Goal: Transaction & Acquisition: Purchase product/service

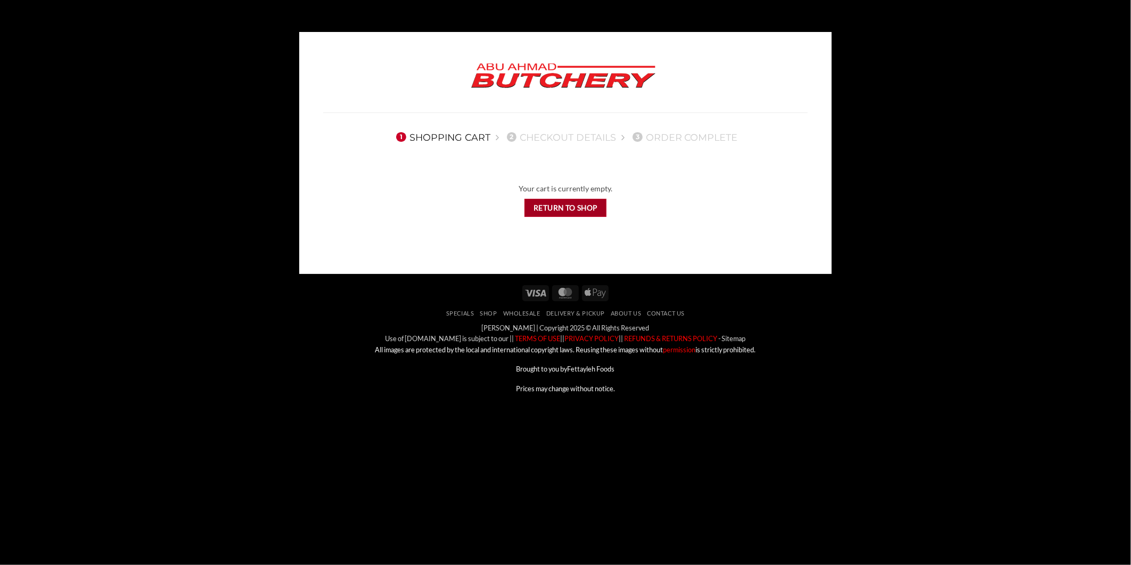
click at [551, 205] on link "Return to shop" at bounding box center [566, 208] width 83 height 19
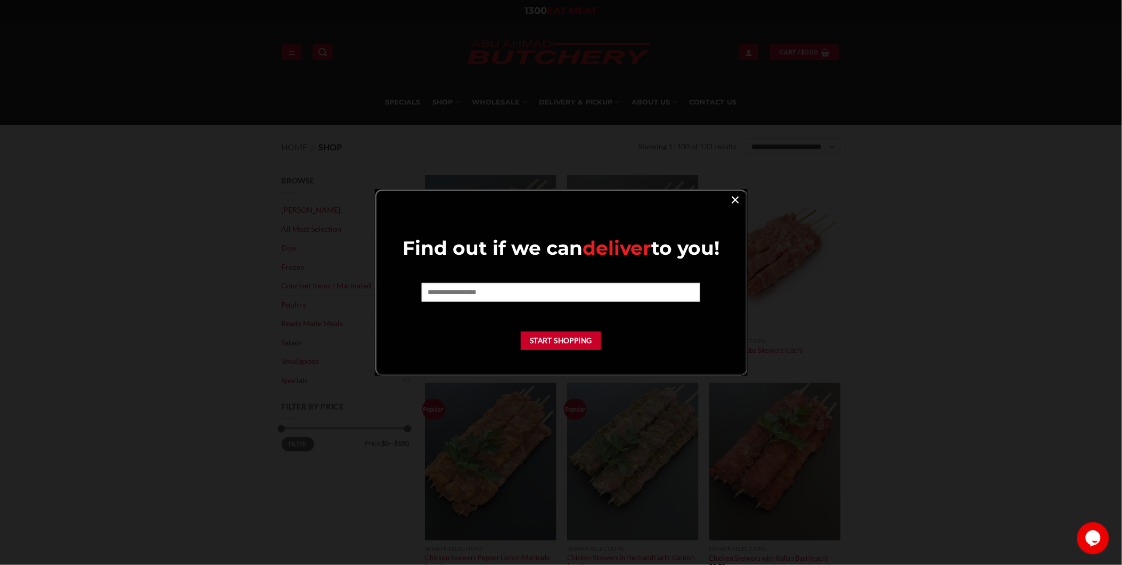
click at [738, 200] on link "×" at bounding box center [735, 199] width 15 height 14
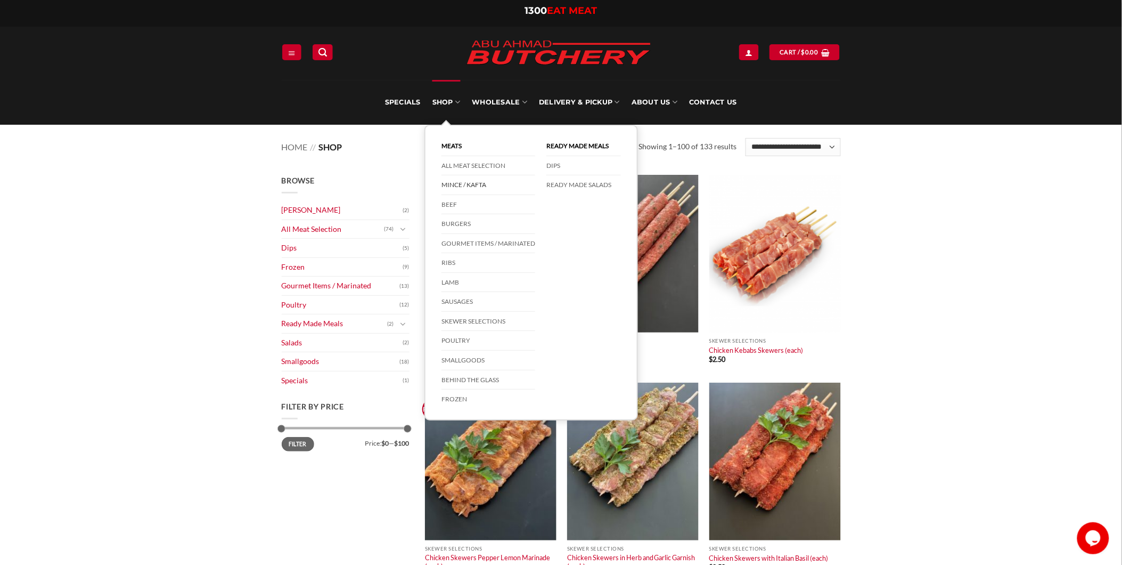
click at [475, 183] on link "Mince / Kafta" at bounding box center [489, 185] width 94 height 20
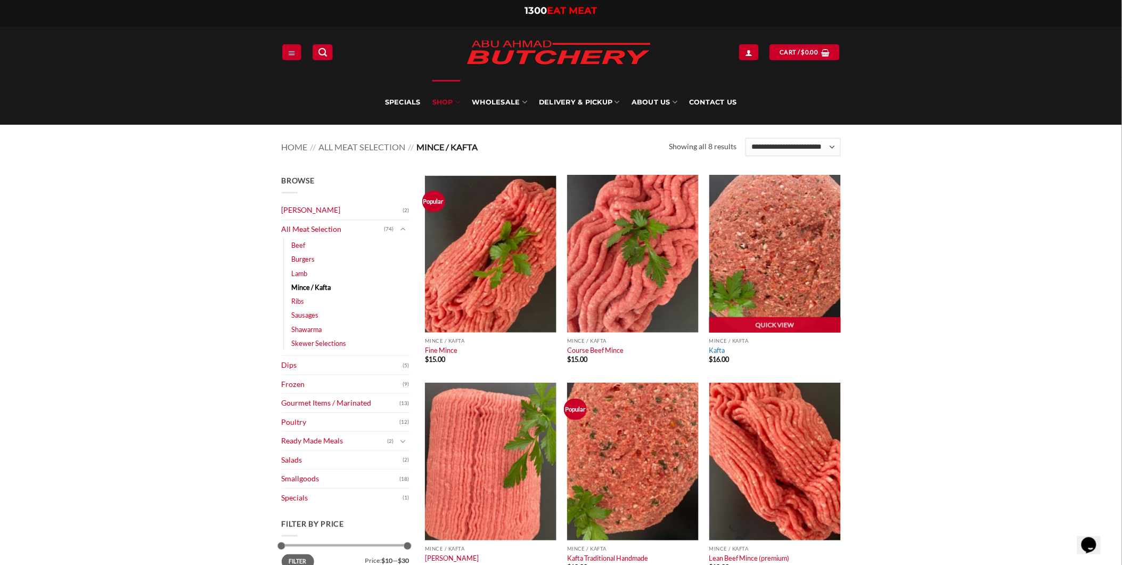
click at [719, 350] on link "Kafta" at bounding box center [717, 350] width 16 height 9
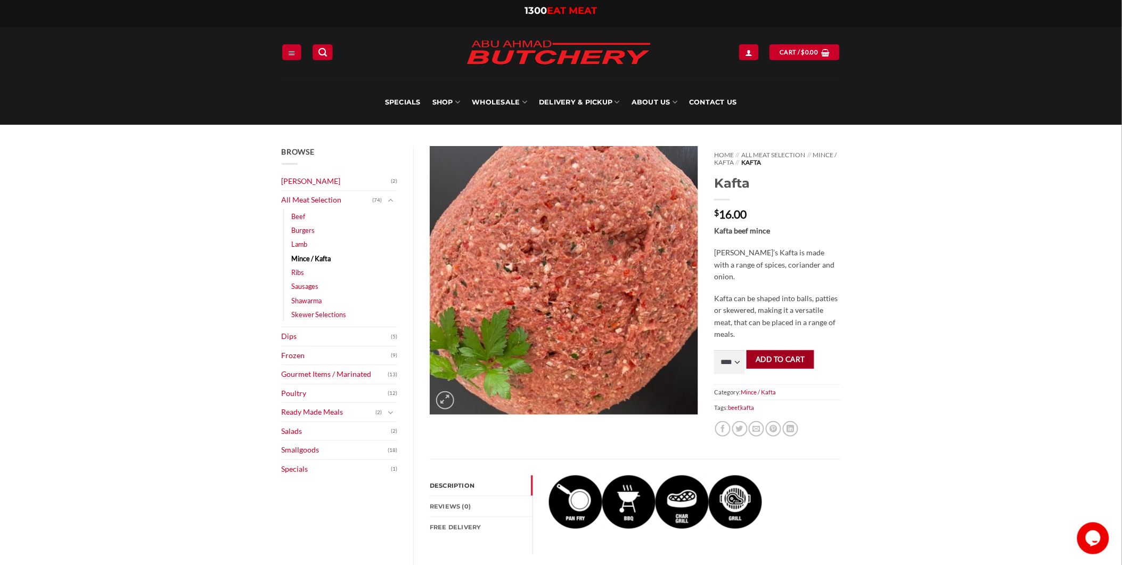
click at [770, 358] on button "Add to cart" at bounding box center [781, 359] width 68 height 19
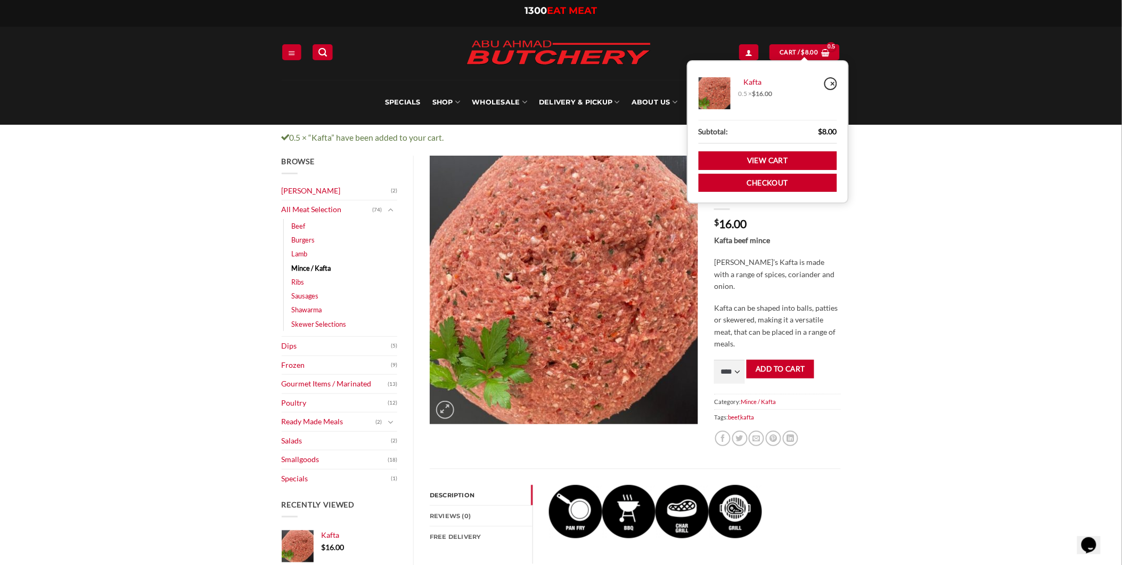
click at [833, 87] on link "×" at bounding box center [831, 83] width 13 height 13
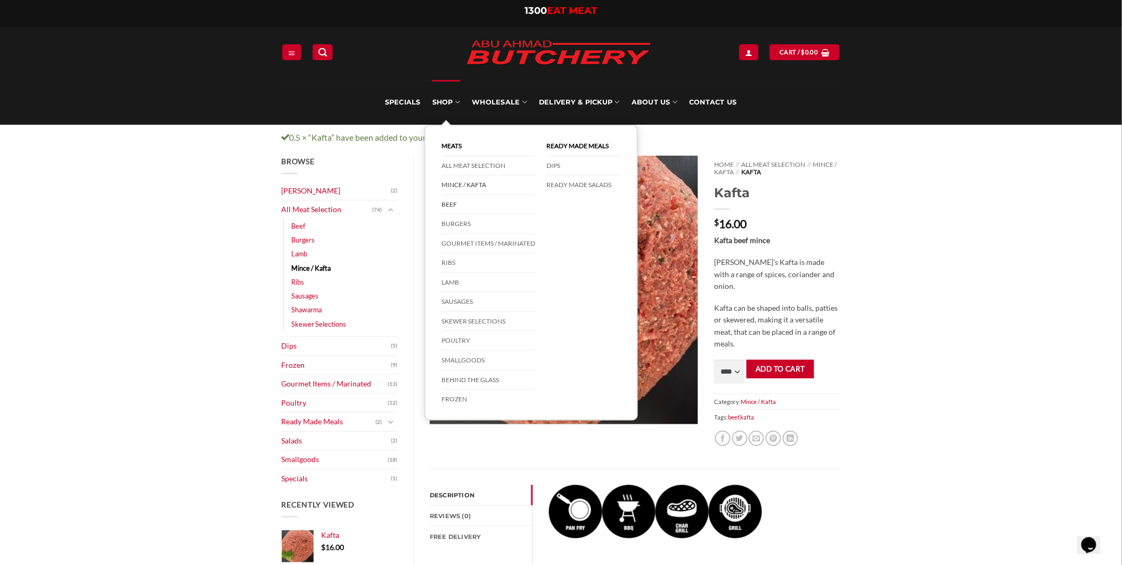
click at [450, 203] on link "Beef" at bounding box center [489, 205] width 94 height 20
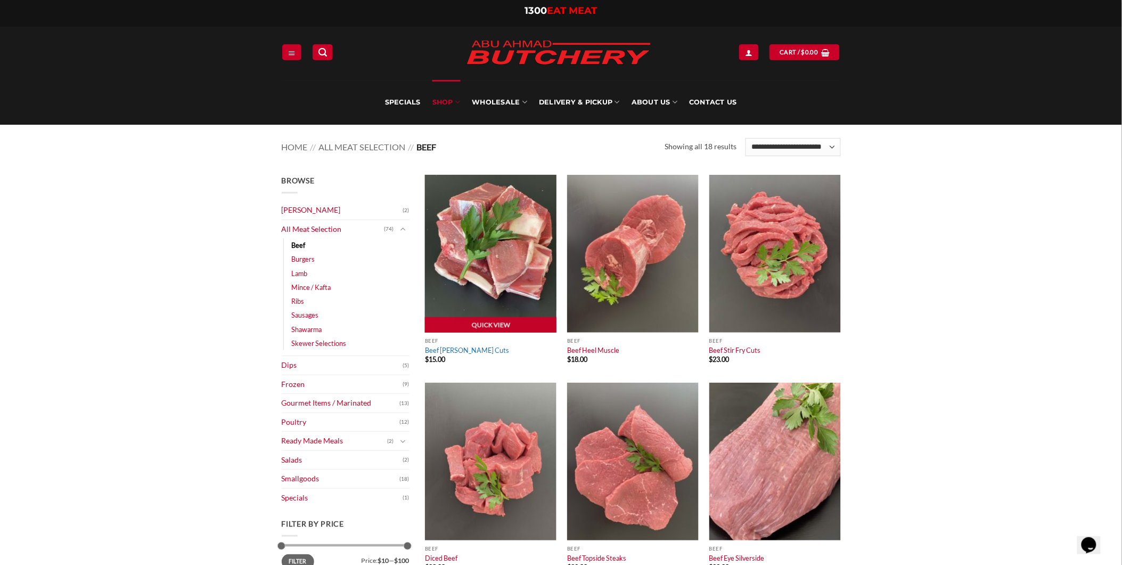
click at [461, 354] on link "Beef [PERSON_NAME] Cuts" at bounding box center [467, 350] width 84 height 9
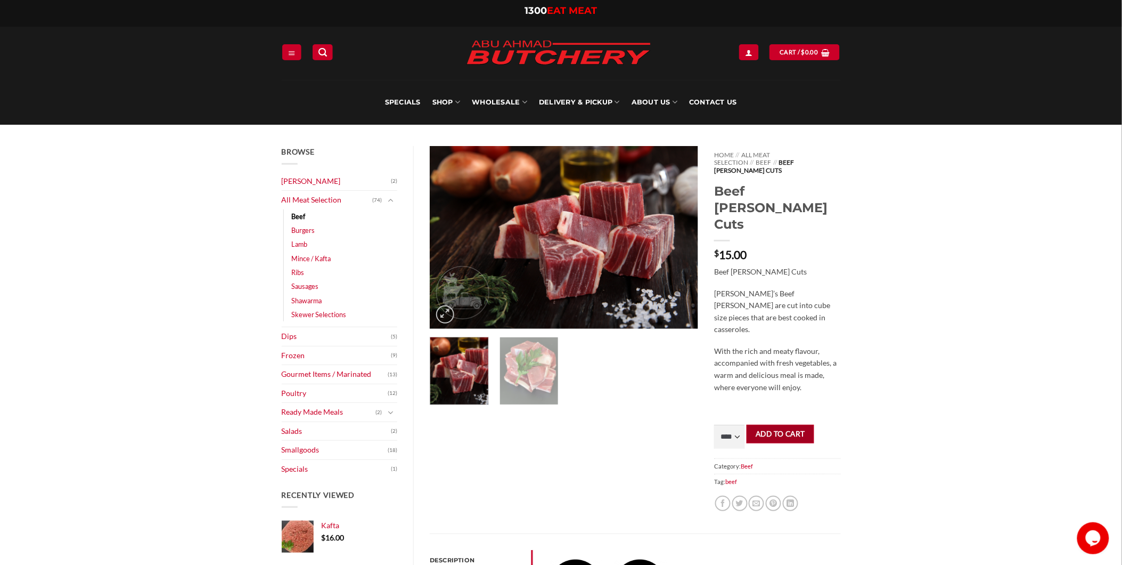
click at [788, 425] on button "Add to cart" at bounding box center [781, 434] width 68 height 19
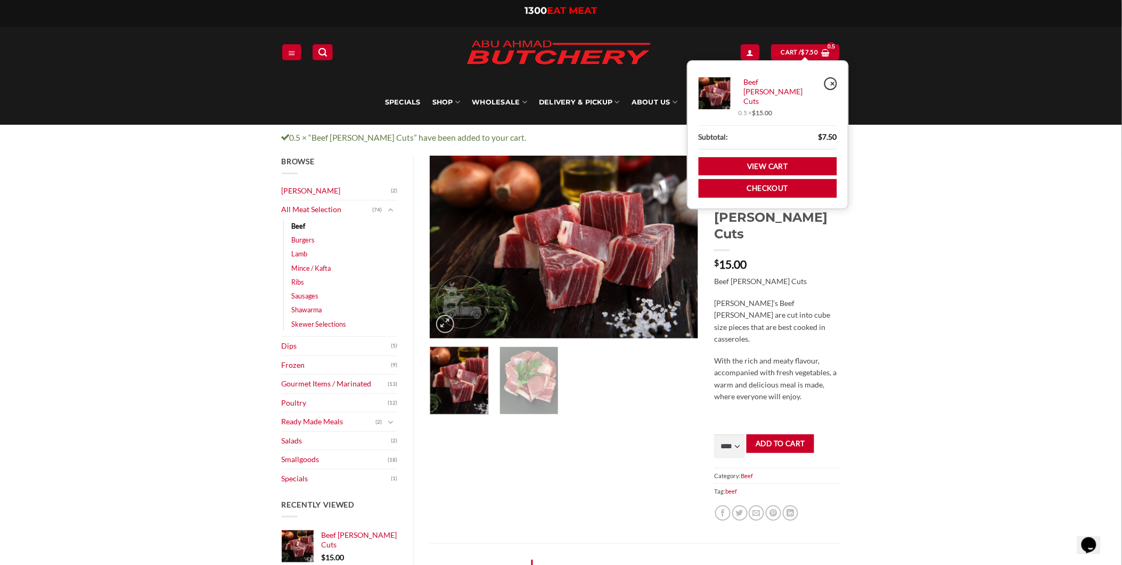
click at [832, 80] on link "×" at bounding box center [831, 83] width 13 height 13
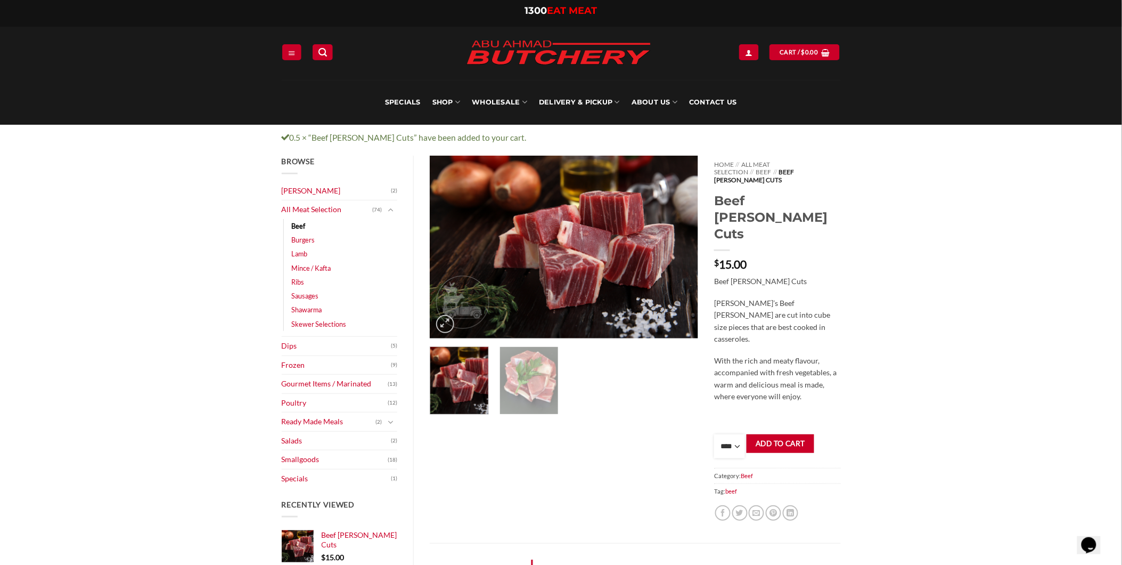
click at [725, 434] on select "**** * *** * *** * *** * *** * *** * *** * *** * *** * *** ** **** ** **** ** *…" at bounding box center [729, 446] width 31 height 24
click at [914, 272] on div "Browse [PERSON_NAME] (2) All Meat Selection (74) Beef (18) Burgers (4) Lamb (28…" at bounding box center [561, 533] width 1122 height 755
